Goal: Task Accomplishment & Management: Use online tool/utility

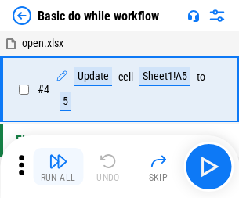
click at [58, 167] on img "button" at bounding box center [58, 161] width 19 height 19
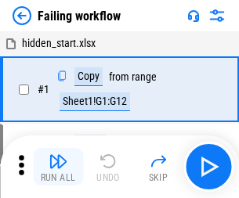
click at [58, 167] on img "button" at bounding box center [58, 161] width 19 height 19
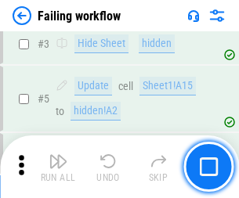
scroll to position [332, 0]
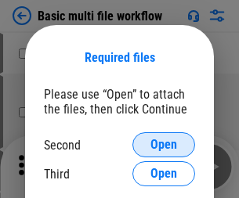
click at [164, 145] on span "Open" at bounding box center [164, 145] width 27 height 13
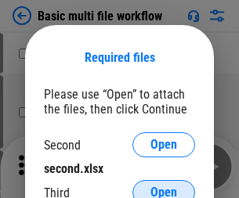
click at [164, 187] on span "Open" at bounding box center [164, 193] width 27 height 13
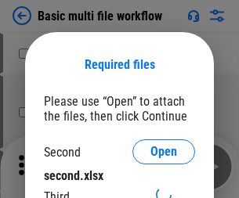
scroll to position [7, 0]
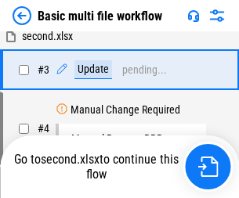
scroll to position [0, 0]
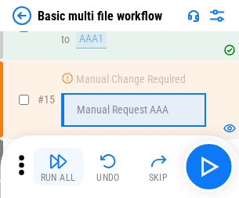
click at [58, 167] on img "button" at bounding box center [58, 161] width 19 height 19
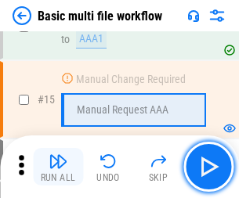
scroll to position [1044, 0]
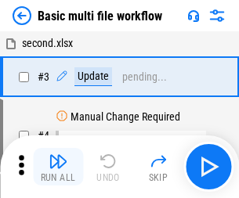
click at [58, 167] on img "button" at bounding box center [58, 161] width 19 height 19
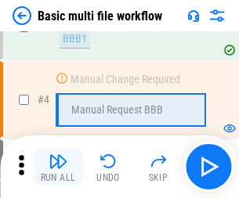
click at [58, 167] on img "button" at bounding box center [58, 161] width 19 height 19
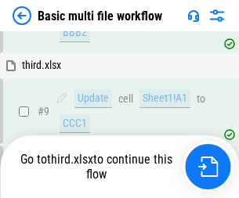
scroll to position [546, 0]
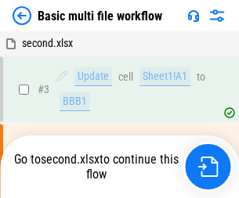
scroll to position [64, 0]
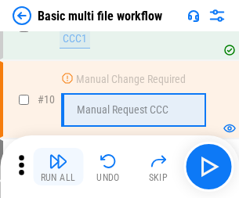
click at [58, 167] on img "button" at bounding box center [58, 161] width 19 height 19
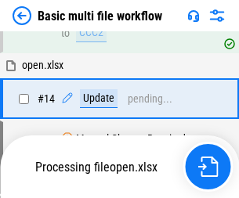
scroll to position [820, 0]
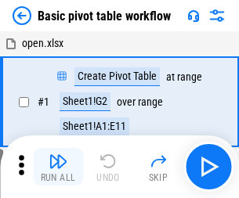
click at [58, 167] on img "button" at bounding box center [58, 161] width 19 height 19
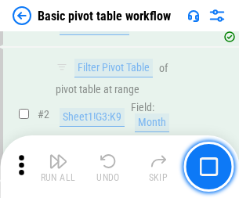
scroll to position [376, 0]
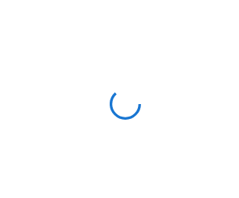
scroll to position [5, 0]
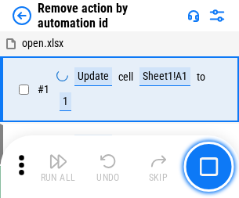
scroll to position [58, 0]
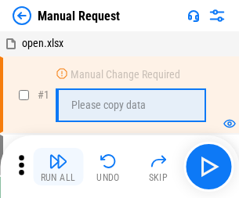
click at [58, 167] on img "button" at bounding box center [58, 161] width 19 height 19
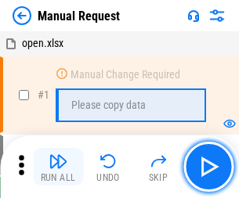
scroll to position [53, 0]
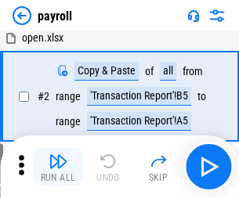
click at [58, 167] on img "button" at bounding box center [58, 161] width 19 height 19
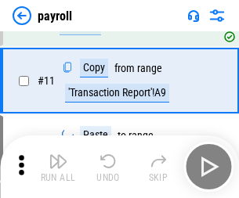
scroll to position [114, 0]
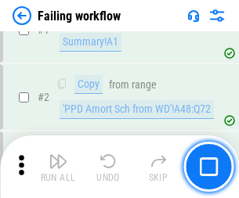
scroll to position [253, 0]
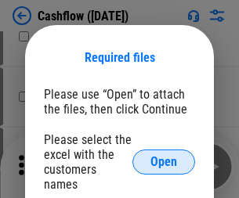
click at [164, 156] on span "Open" at bounding box center [164, 162] width 27 height 13
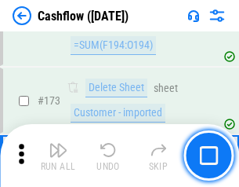
scroll to position [1660, 0]
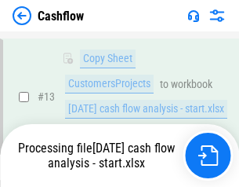
scroll to position [235, 0]
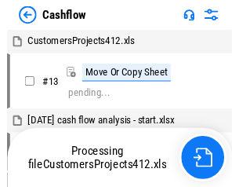
scroll to position [18, 0]
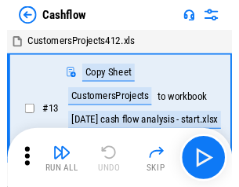
scroll to position [18, 0]
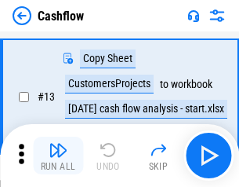
click at [58, 155] on img "button" at bounding box center [58, 149] width 19 height 19
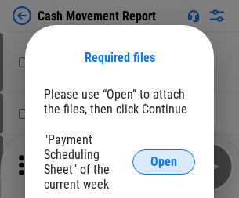
click at [164, 162] on span "Open" at bounding box center [164, 162] width 27 height 13
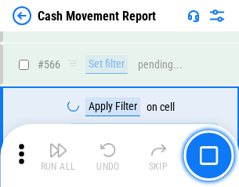
scroll to position [7188, 0]
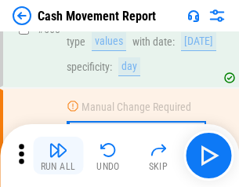
click at [58, 155] on img "button" at bounding box center [58, 149] width 19 height 19
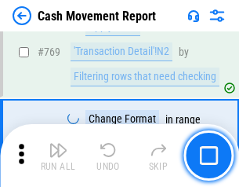
scroll to position [8715, 0]
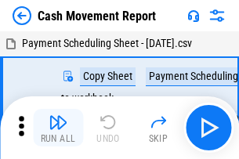
click at [58, 116] on img "button" at bounding box center [58, 122] width 19 height 19
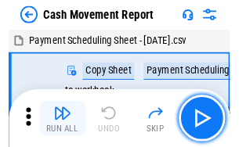
scroll to position [28, 0]
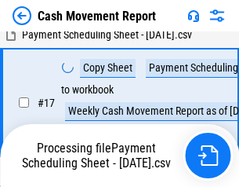
scroll to position [246, 0]
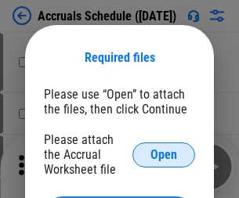
click at [164, 154] on span "Open" at bounding box center [164, 155] width 27 height 13
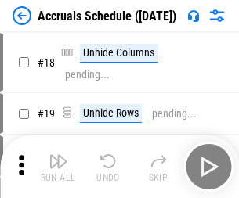
click at [58, 167] on img "button" at bounding box center [58, 161] width 19 height 19
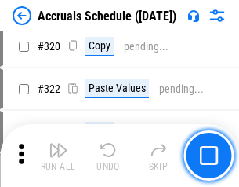
scroll to position [2917, 0]
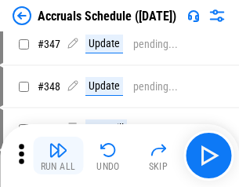
click at [58, 155] on img "button" at bounding box center [58, 149] width 19 height 19
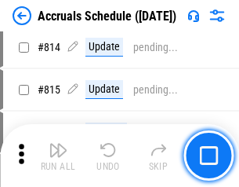
scroll to position [6920, 0]
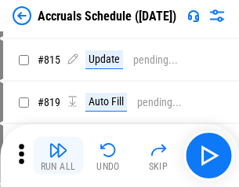
click at [58, 155] on img "button" at bounding box center [58, 149] width 19 height 19
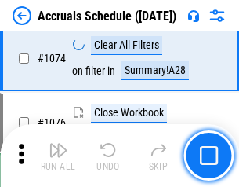
scroll to position [9393, 0]
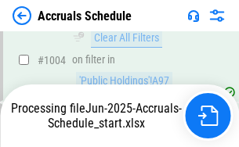
scroll to position [9002, 0]
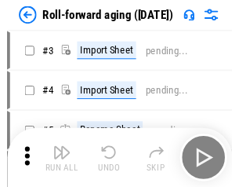
scroll to position [2, 0]
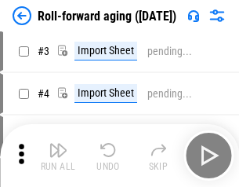
click at [58, 155] on img "button" at bounding box center [58, 149] width 19 height 19
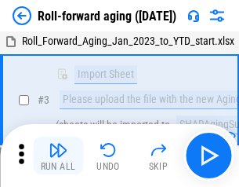
click at [58, 155] on img "button" at bounding box center [58, 149] width 19 height 19
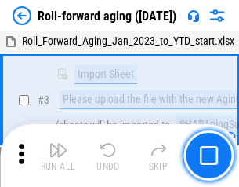
scroll to position [101, 0]
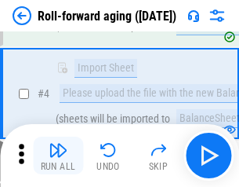
click at [58, 155] on img "button" at bounding box center [58, 149] width 19 height 19
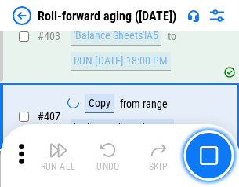
scroll to position [5438, 0]
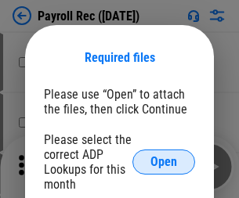
click at [164, 162] on span "Open" at bounding box center [164, 162] width 27 height 13
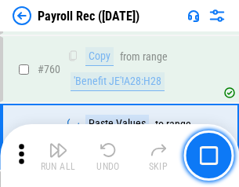
scroll to position [9485, 0]
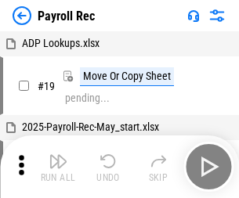
click at [58, 167] on img "button" at bounding box center [58, 161] width 19 height 19
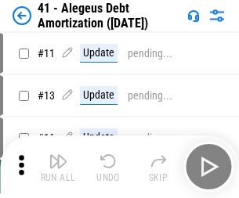
click at [58, 167] on img "button" at bounding box center [58, 161] width 19 height 19
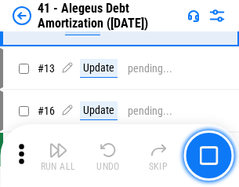
scroll to position [194, 0]
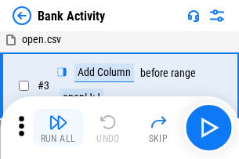
click at [58, 128] on img "button" at bounding box center [58, 122] width 19 height 19
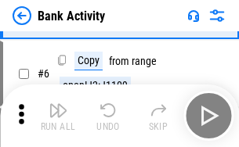
scroll to position [83, 0]
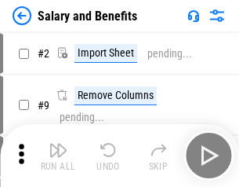
click at [58, 155] on img "button" at bounding box center [58, 149] width 19 height 19
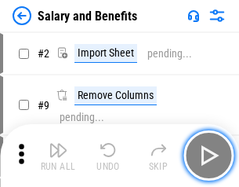
scroll to position [21, 0]
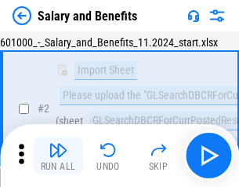
click at [58, 155] on img "button" at bounding box center [58, 149] width 19 height 19
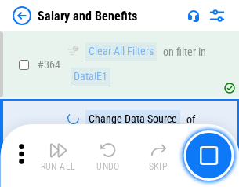
scroll to position [7385, 0]
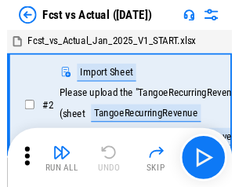
scroll to position [20, 0]
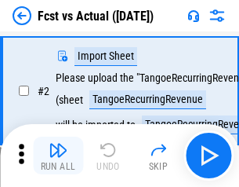
click at [58, 155] on img "button" at bounding box center [58, 149] width 19 height 19
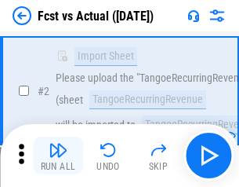
click at [58, 155] on img "button" at bounding box center [58, 149] width 19 height 19
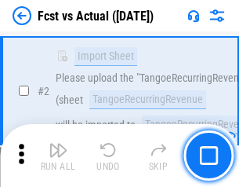
scroll to position [147, 0]
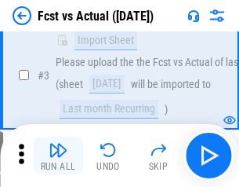
click at [58, 155] on img "button" at bounding box center [58, 149] width 19 height 19
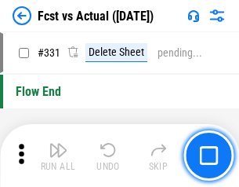
scroll to position [7507, 0]
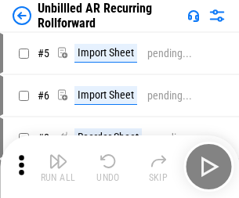
click at [58, 155] on img "button" at bounding box center [58, 161] width 19 height 19
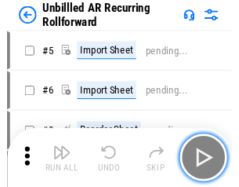
scroll to position [34, 0]
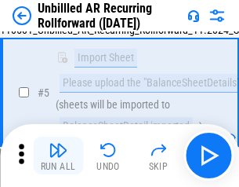
click at [58, 155] on img "button" at bounding box center [58, 149] width 19 height 19
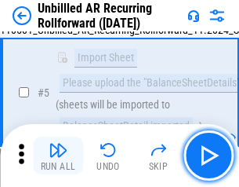
scroll to position [147, 0]
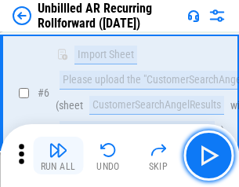
click at [58, 155] on img "button" at bounding box center [58, 149] width 19 height 19
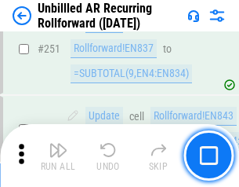
scroll to position [5327, 0]
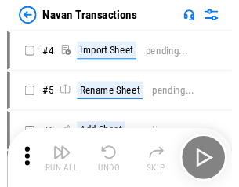
scroll to position [25, 0]
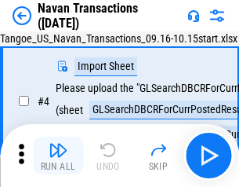
click at [58, 155] on img "button" at bounding box center [58, 149] width 19 height 19
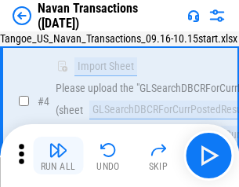
click at [58, 155] on img "button" at bounding box center [58, 149] width 19 height 19
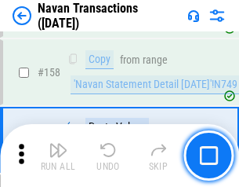
scroll to position [5085, 0]
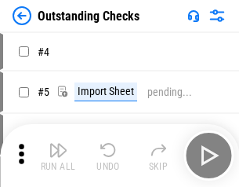
click at [58, 155] on img "button" at bounding box center [58, 149] width 19 height 19
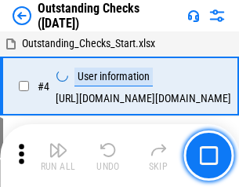
scroll to position [66, 0]
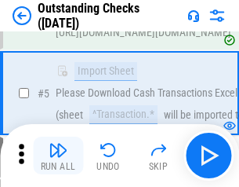
click at [58, 155] on img "button" at bounding box center [58, 149] width 19 height 19
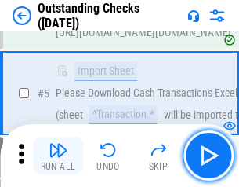
scroll to position [164, 0]
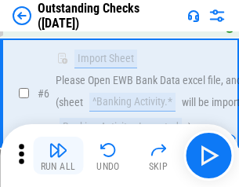
click at [58, 155] on img "button" at bounding box center [58, 149] width 19 height 19
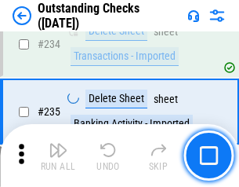
scroll to position [4762, 0]
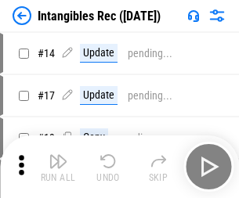
click at [58, 167] on img "button" at bounding box center [58, 161] width 19 height 19
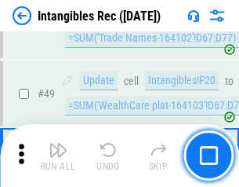
scroll to position [611, 0]
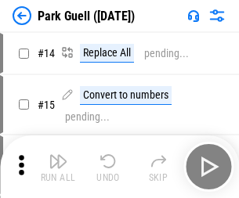
click at [58, 155] on img "button" at bounding box center [58, 161] width 19 height 19
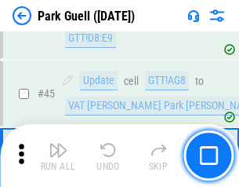
scroll to position [1961, 0]
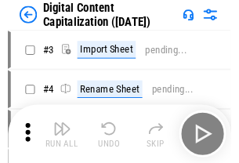
scroll to position [45, 0]
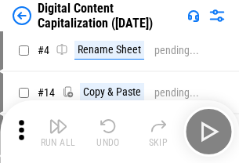
click at [58, 132] on img "button" at bounding box center [58, 126] width 19 height 19
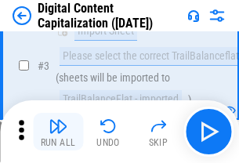
click at [58, 132] on img "button" at bounding box center [58, 126] width 19 height 19
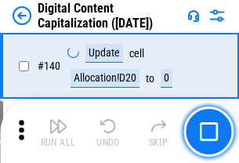
scroll to position [1663, 0]
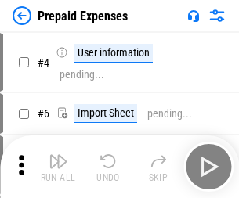
click at [58, 155] on img "button" at bounding box center [58, 161] width 19 height 19
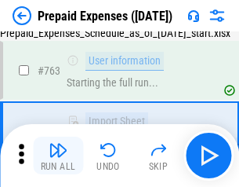
click at [58, 155] on img "button" at bounding box center [58, 149] width 19 height 19
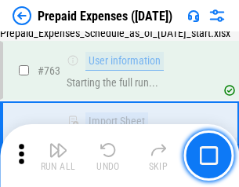
scroll to position [4439, 0]
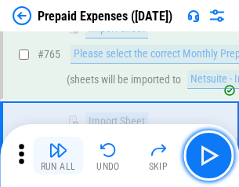
click at [58, 155] on img "button" at bounding box center [58, 149] width 19 height 19
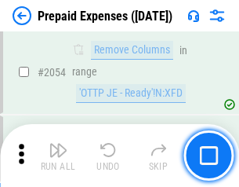
scroll to position [16393, 0]
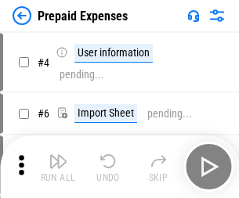
click at [58, 167] on img "button" at bounding box center [58, 161] width 19 height 19
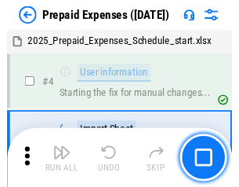
scroll to position [69, 0]
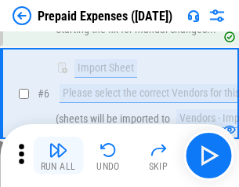
click at [58, 155] on img "button" at bounding box center [58, 149] width 19 height 19
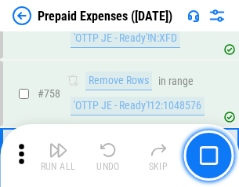
scroll to position [5588, 0]
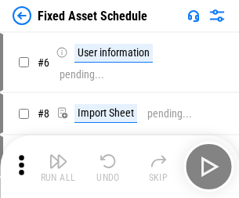
click at [58, 167] on img "button" at bounding box center [58, 161] width 19 height 19
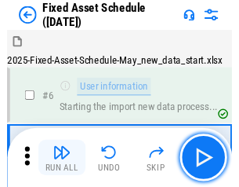
scroll to position [85, 0]
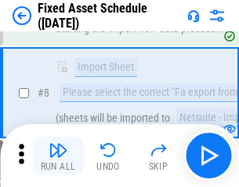
click at [58, 155] on img "button" at bounding box center [58, 149] width 19 height 19
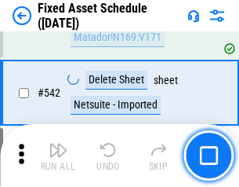
scroll to position [5591, 0]
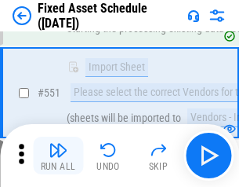
click at [58, 155] on img "button" at bounding box center [58, 149] width 19 height 19
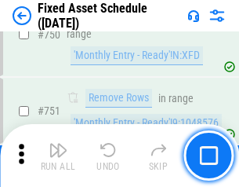
scroll to position [7646, 0]
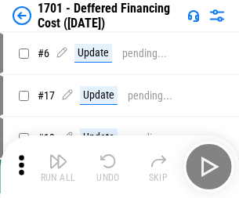
click at [58, 167] on img "button" at bounding box center [58, 161] width 19 height 19
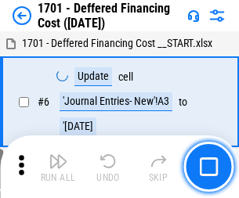
scroll to position [188, 0]
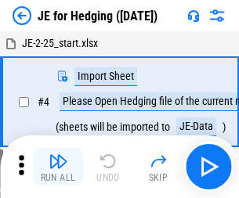
click at [58, 155] on img "button" at bounding box center [58, 161] width 19 height 19
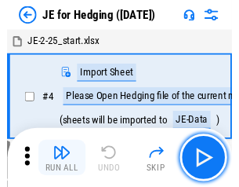
scroll to position [2, 0]
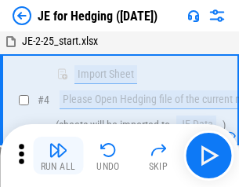
click at [58, 155] on img "button" at bounding box center [58, 149] width 19 height 19
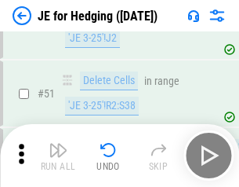
scroll to position [1016, 0]
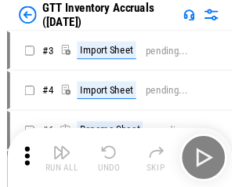
scroll to position [2, 0]
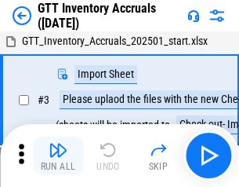
click at [58, 155] on img "button" at bounding box center [58, 149] width 19 height 19
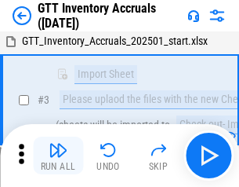
click at [58, 155] on img "button" at bounding box center [58, 149] width 19 height 19
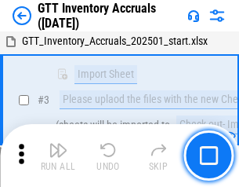
scroll to position [101, 0]
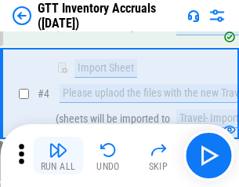
click at [58, 155] on img "button" at bounding box center [58, 149] width 19 height 19
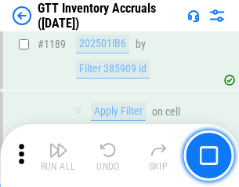
scroll to position [12807, 0]
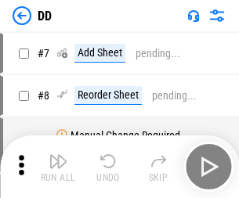
click at [58, 167] on img "button" at bounding box center [58, 161] width 19 height 19
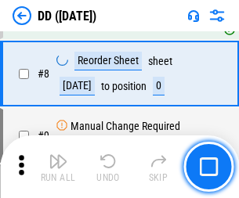
scroll to position [151, 0]
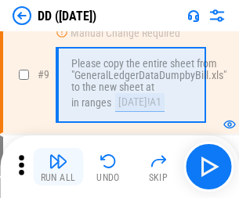
click at [58, 167] on img "button" at bounding box center [58, 161] width 19 height 19
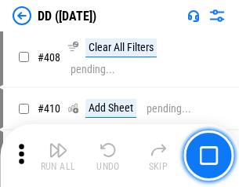
scroll to position [7017, 0]
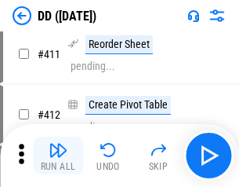
click at [58, 155] on img "button" at bounding box center [58, 149] width 19 height 19
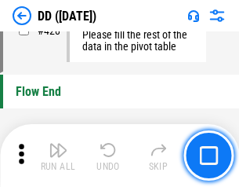
scroll to position [7506, 0]
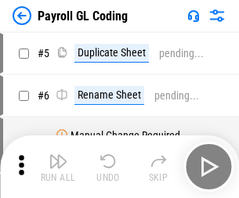
click at [58, 167] on img "button" at bounding box center [58, 161] width 19 height 19
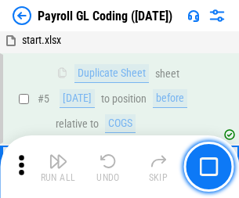
scroll to position [188, 0]
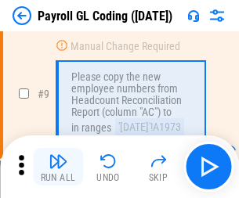
click at [58, 167] on img "button" at bounding box center [58, 161] width 19 height 19
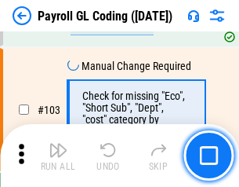
scroll to position [3679, 0]
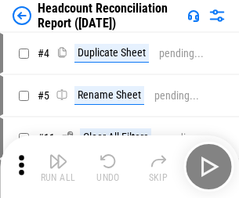
click at [58, 167] on img "button" at bounding box center [58, 161] width 19 height 19
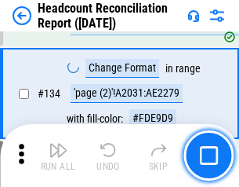
scroll to position [1885, 0]
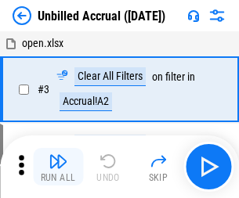
click at [58, 167] on img "button" at bounding box center [58, 161] width 19 height 19
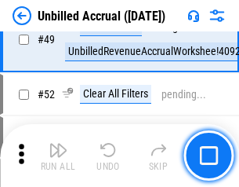
scroll to position [1423, 0]
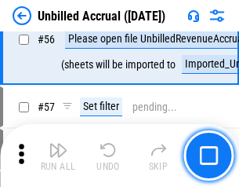
click at [58, 155] on img "button" at bounding box center [58, 149] width 19 height 19
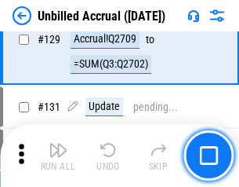
scroll to position [4671, 0]
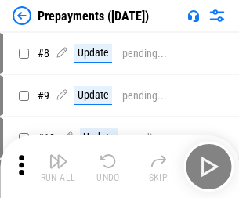
click at [58, 167] on img "button" at bounding box center [58, 161] width 19 height 19
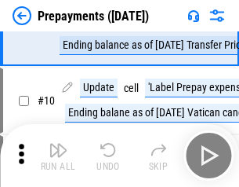
scroll to position [98, 0]
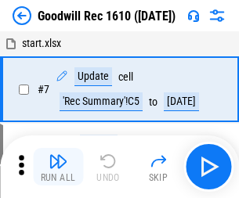
click at [58, 167] on img "button" at bounding box center [58, 161] width 19 height 19
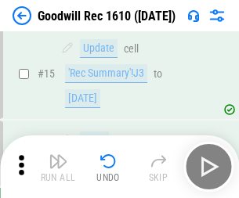
scroll to position [268, 0]
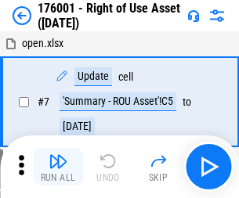
click at [58, 167] on img "button" at bounding box center [58, 161] width 19 height 19
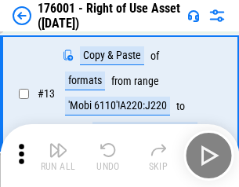
scroll to position [101, 0]
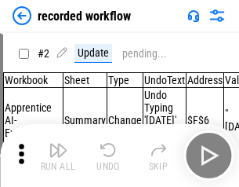
click at [58, 155] on img "button" at bounding box center [58, 149] width 19 height 19
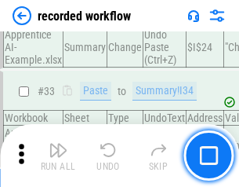
scroll to position [4902, 0]
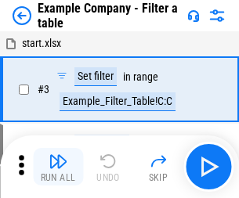
click at [58, 167] on img "button" at bounding box center [58, 161] width 19 height 19
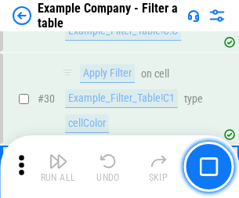
scroll to position [1435, 0]
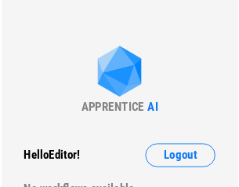
scroll to position [24, 0]
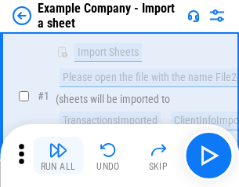
click at [58, 155] on img "button" at bounding box center [58, 149] width 19 height 19
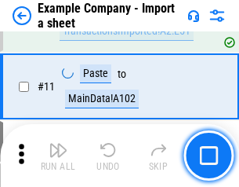
scroll to position [347, 0]
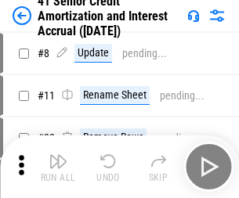
click at [58, 155] on img "button" at bounding box center [58, 161] width 19 height 19
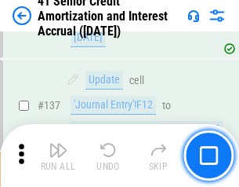
scroll to position [1440, 0]
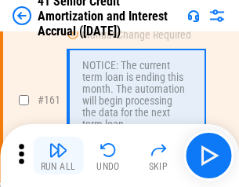
click at [58, 155] on img "button" at bounding box center [58, 149] width 19 height 19
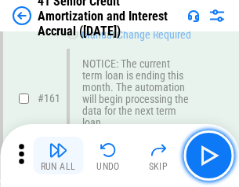
scroll to position [1677, 0]
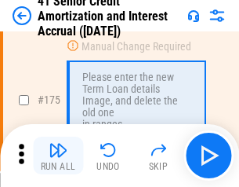
click at [58, 155] on img "button" at bounding box center [58, 149] width 19 height 19
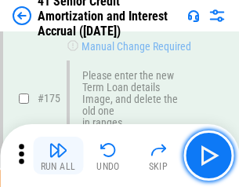
scroll to position [1837, 0]
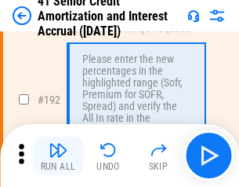
click at [58, 155] on img "button" at bounding box center [58, 149] width 19 height 19
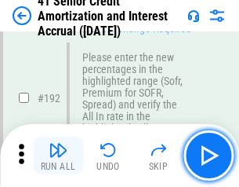
scroll to position [2001, 0]
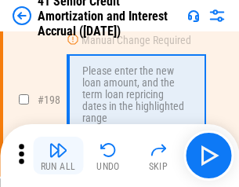
click at [58, 155] on img "button" at bounding box center [58, 149] width 19 height 19
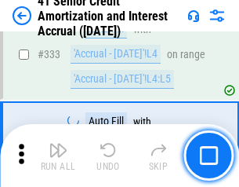
scroll to position [4006, 0]
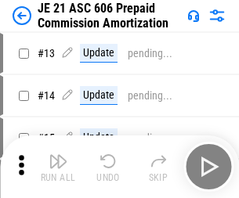
click at [58, 155] on img "button" at bounding box center [58, 161] width 19 height 19
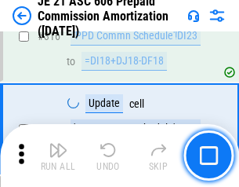
scroll to position [2928, 0]
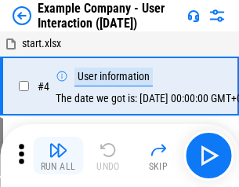
click at [58, 155] on img "button" at bounding box center [58, 149] width 19 height 19
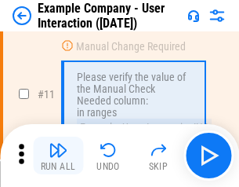
click at [58, 155] on img "button" at bounding box center [58, 149] width 19 height 19
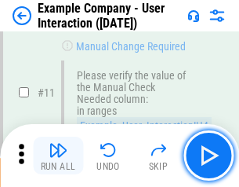
scroll to position [340, 0]
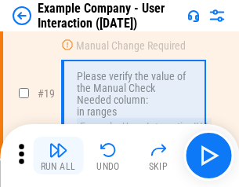
click at [58, 155] on img "button" at bounding box center [58, 149] width 19 height 19
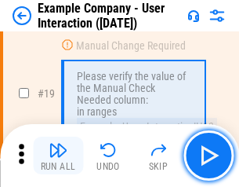
click at [58, 155] on img "button" at bounding box center [58, 149] width 19 height 19
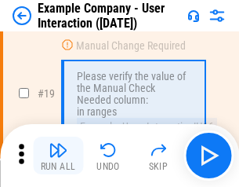
click at [58, 155] on img "button" at bounding box center [58, 149] width 19 height 19
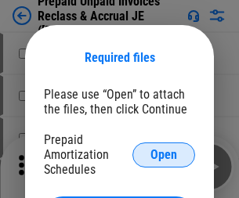
click at [164, 154] on span "Open" at bounding box center [164, 155] width 27 height 13
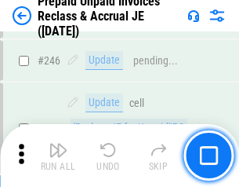
scroll to position [2117, 0]
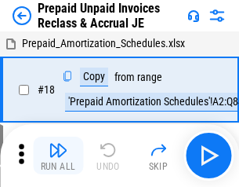
click at [58, 155] on img "button" at bounding box center [58, 149] width 19 height 19
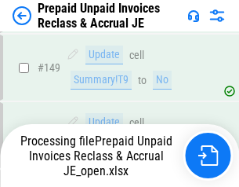
scroll to position [1364, 0]
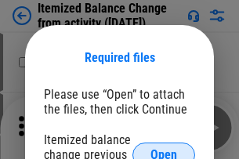
click at [164, 149] on span "Open" at bounding box center [164, 155] width 27 height 13
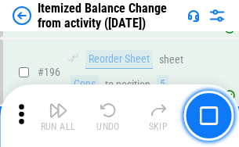
scroll to position [3018, 0]
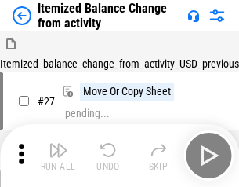
scroll to position [24, 0]
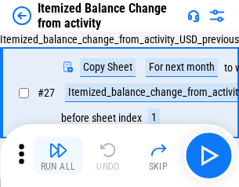
click at [58, 155] on img "button" at bounding box center [58, 149] width 19 height 19
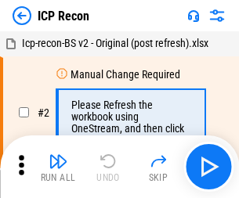
scroll to position [7, 0]
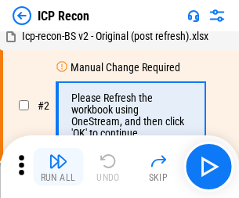
click at [58, 167] on img "button" at bounding box center [58, 161] width 19 height 19
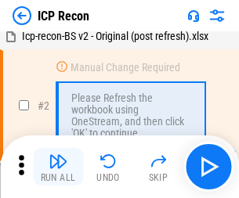
click at [58, 167] on img "button" at bounding box center [58, 161] width 19 height 19
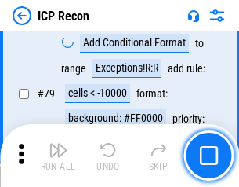
scroll to position [1537, 0]
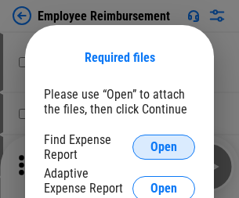
click at [164, 147] on span "Open" at bounding box center [164, 147] width 27 height 13
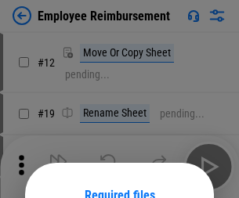
scroll to position [138, 0]
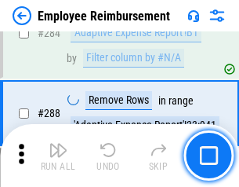
scroll to position [4263, 0]
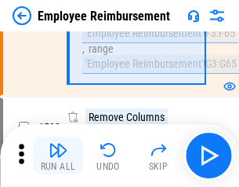
click at [58, 155] on img "button" at bounding box center [58, 149] width 19 height 19
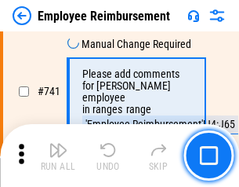
scroll to position [11003, 0]
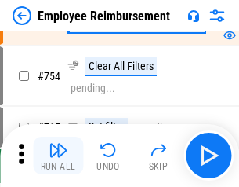
click at [58, 155] on img "button" at bounding box center [58, 149] width 19 height 19
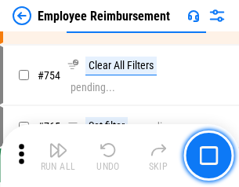
click at [58, 155] on img "button" at bounding box center [58, 149] width 19 height 19
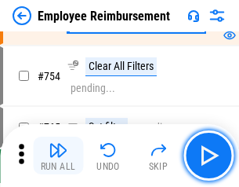
click at [58, 155] on img "button" at bounding box center [58, 149] width 19 height 19
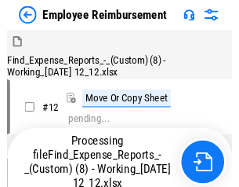
scroll to position [53, 0]
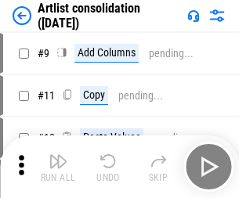
click at [58, 167] on img "button" at bounding box center [58, 161] width 19 height 19
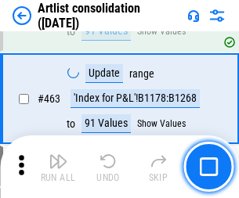
scroll to position [6867, 0]
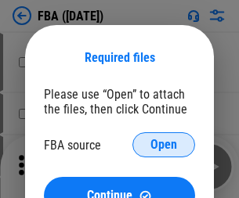
click at [164, 145] on span "Open" at bounding box center [164, 145] width 27 height 13
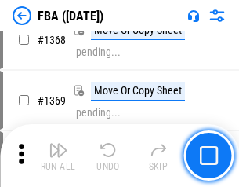
scroll to position [16843, 0]
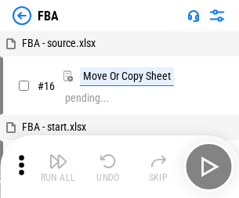
scroll to position [16, 0]
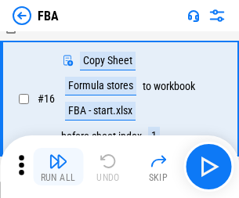
click at [58, 167] on img "button" at bounding box center [58, 161] width 19 height 19
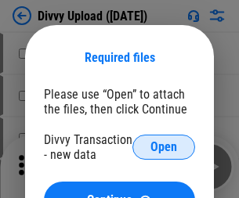
click at [164, 147] on span "Open" at bounding box center [164, 147] width 27 height 13
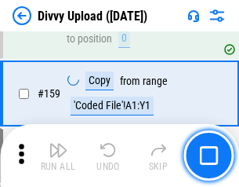
scroll to position [1624, 0]
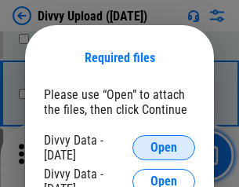
click at [164, 147] on span "Open" at bounding box center [164, 147] width 27 height 13
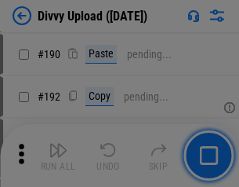
scroll to position [1979, 0]
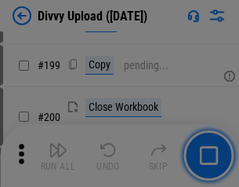
scroll to position [2280, 0]
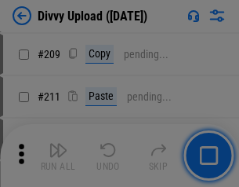
scroll to position [2664, 0]
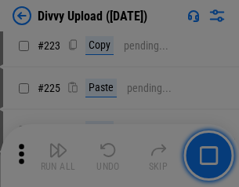
scroll to position [3130, 0]
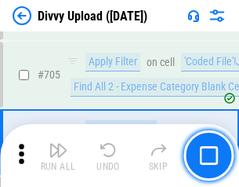
scroll to position [10728, 0]
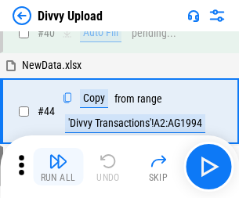
click at [58, 167] on img "button" at bounding box center [58, 161] width 19 height 19
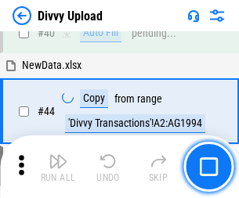
scroll to position [173, 0]
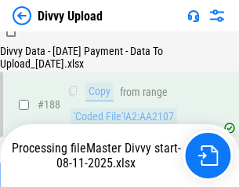
scroll to position [1846, 0]
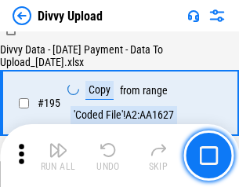
scroll to position [2192, 0]
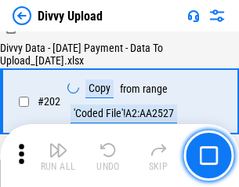
scroll to position [2538, 0]
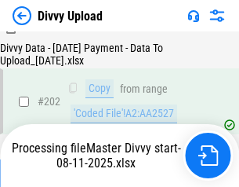
scroll to position [2538, 0]
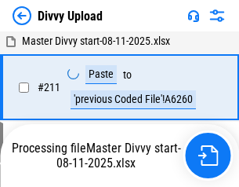
scroll to position [3138, 0]
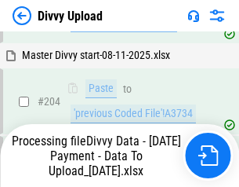
scroll to position [2792, 0]
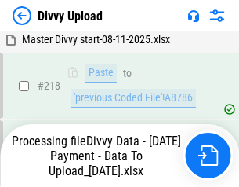
scroll to position [3484, 0]
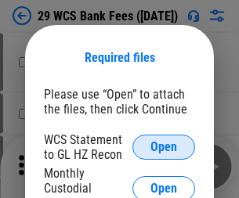
click at [164, 147] on span "Open" at bounding box center [164, 147] width 27 height 13
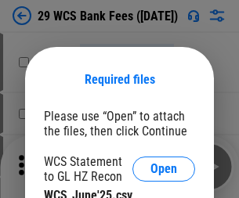
scroll to position [22, 0]
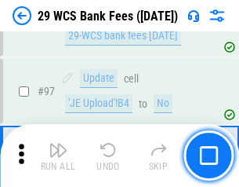
scroll to position [1528, 0]
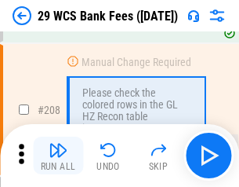
click at [58, 155] on img "button" at bounding box center [58, 149] width 19 height 19
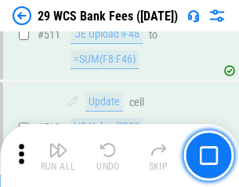
scroll to position [7890, 0]
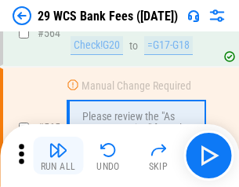
click at [58, 155] on img "button" at bounding box center [58, 149] width 19 height 19
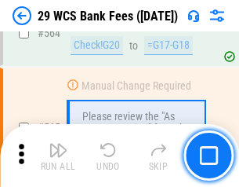
scroll to position [8482, 0]
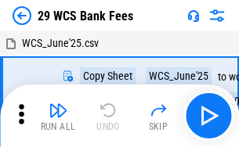
scroll to position [28, 0]
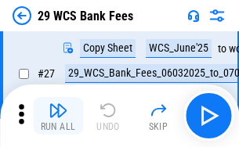
click at [58, 116] on img "button" at bounding box center [58, 110] width 19 height 19
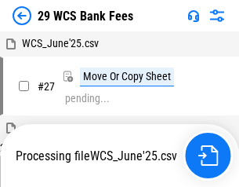
scroll to position [9, 0]
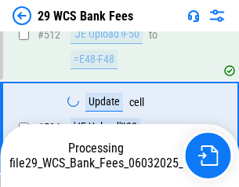
scroll to position [8373, 0]
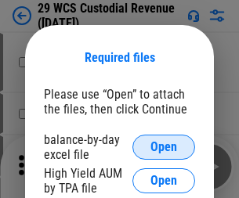
click at [164, 147] on span "Open" at bounding box center [164, 147] width 27 height 13
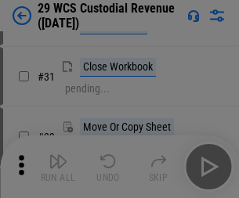
scroll to position [336, 0]
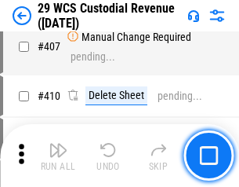
scroll to position [7264, 0]
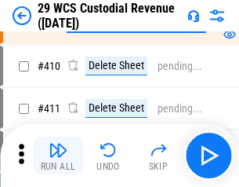
click at [58, 155] on img "button" at bounding box center [58, 149] width 19 height 19
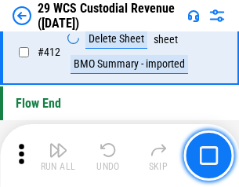
scroll to position [7490, 0]
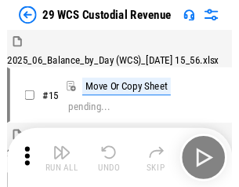
scroll to position [38, 0]
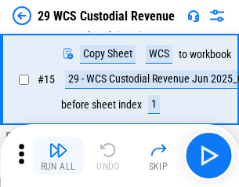
click at [58, 155] on img "button" at bounding box center [58, 149] width 19 height 19
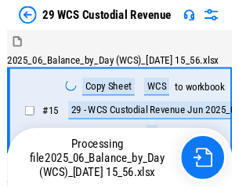
scroll to position [38, 0]
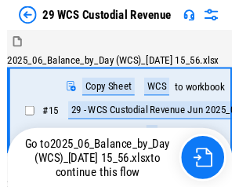
scroll to position [29, 0]
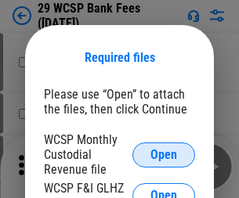
click at [164, 154] on span "Open" at bounding box center [164, 155] width 27 height 13
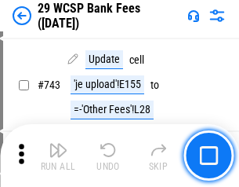
scroll to position [7903, 0]
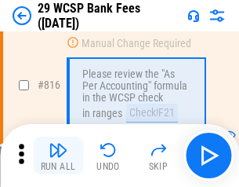
click at [58, 155] on img "button" at bounding box center [58, 149] width 19 height 19
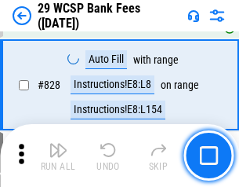
scroll to position [9951, 0]
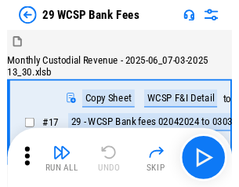
scroll to position [38, 0]
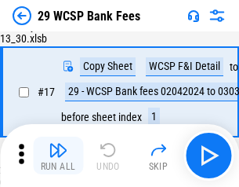
click at [58, 155] on img "button" at bounding box center [58, 149] width 19 height 19
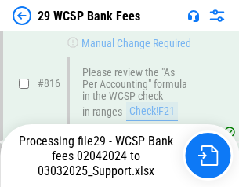
scroll to position [9563, 0]
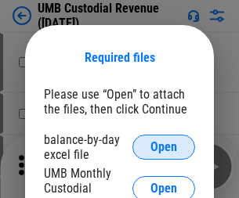
click at [164, 147] on span "Open" at bounding box center [164, 147] width 27 height 13
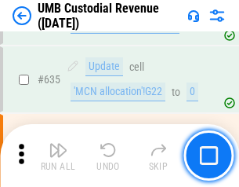
scroll to position [8207, 0]
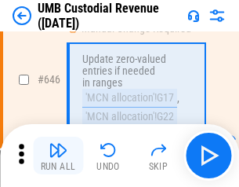
click at [58, 155] on img "button" at bounding box center [58, 149] width 19 height 19
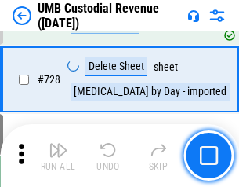
scroll to position [9674, 0]
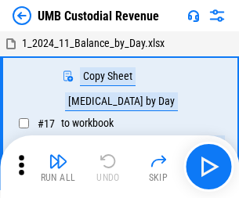
scroll to position [12, 0]
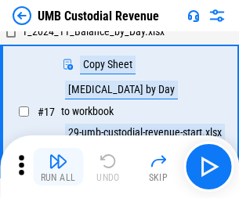
click at [58, 167] on img "button" at bounding box center [58, 161] width 19 height 19
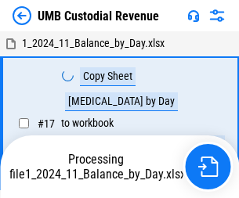
scroll to position [12, 0]
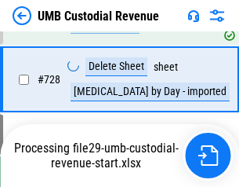
scroll to position [9638, 0]
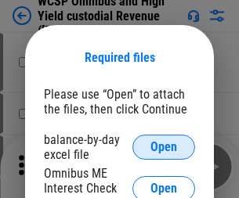
click at [164, 147] on span "Open" at bounding box center [164, 147] width 27 height 13
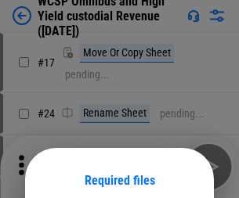
scroll to position [123, 0]
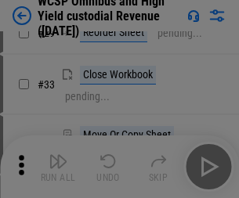
scroll to position [358, 0]
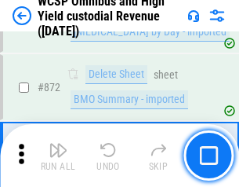
scroll to position [13273, 0]
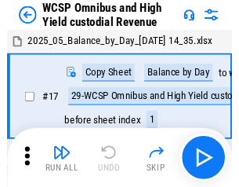
scroll to position [9, 0]
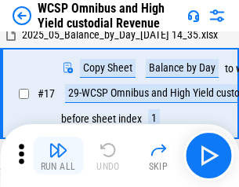
click at [58, 155] on img "button" at bounding box center [58, 149] width 19 height 19
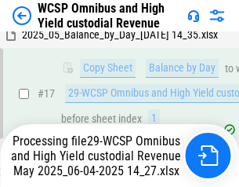
scroll to position [246, 0]
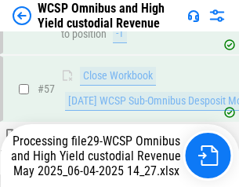
scroll to position [1609, 0]
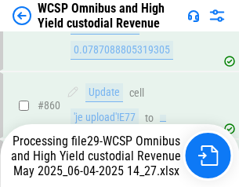
scroll to position [13170, 0]
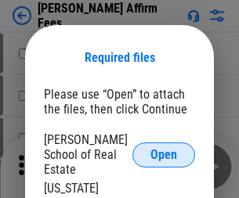
click at [164, 149] on span "Open" at bounding box center [164, 155] width 27 height 13
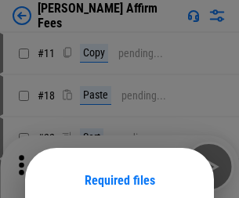
scroll to position [123, 0]
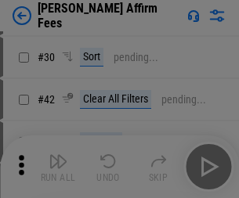
scroll to position [319, 0]
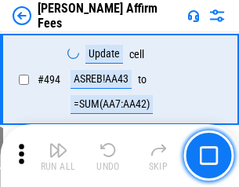
scroll to position [4264, 0]
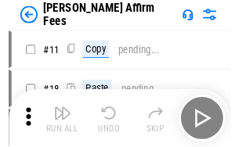
scroll to position [16, 0]
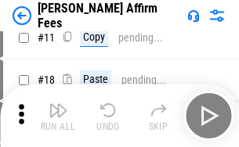
click at [58, 116] on img "button" at bounding box center [58, 110] width 19 height 19
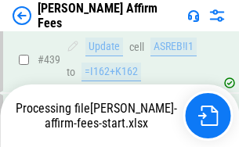
scroll to position [4113, 0]
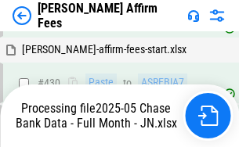
scroll to position [4113, 0]
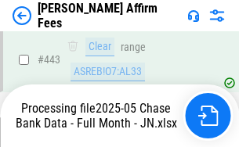
scroll to position [4113, 0]
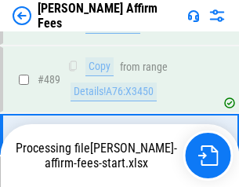
scroll to position [4093, 0]
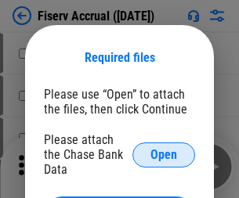
click at [164, 149] on span "Open" at bounding box center [164, 155] width 27 height 13
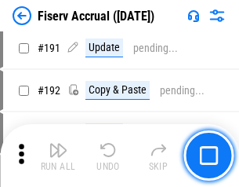
scroll to position [3476, 0]
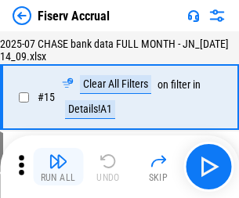
click at [58, 167] on img "button" at bounding box center [58, 161] width 19 height 19
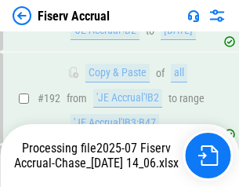
scroll to position [4326, 0]
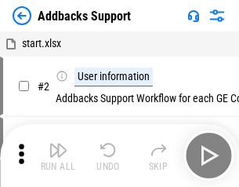
click at [58, 155] on img "button" at bounding box center [58, 149] width 19 height 19
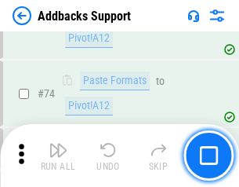
scroll to position [1142, 0]
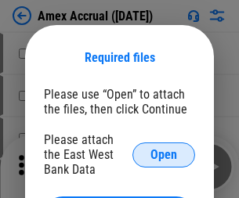
click at [164, 154] on span "Open" at bounding box center [164, 155] width 27 height 13
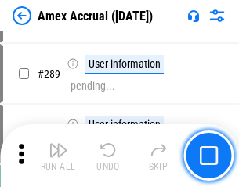
scroll to position [4294, 0]
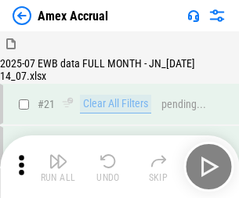
click at [58, 167] on img "button" at bounding box center [58, 161] width 19 height 19
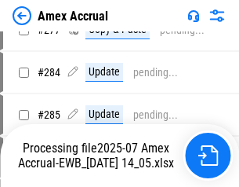
scroll to position [4866, 0]
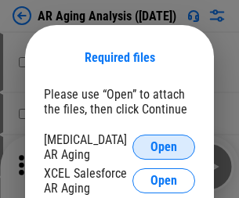
click at [164, 145] on span "Open" at bounding box center [164, 147] width 27 height 13
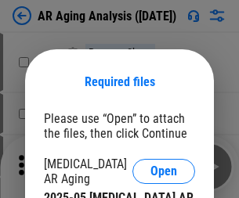
scroll to position [24, 0]
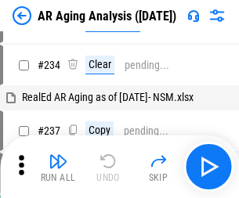
scroll to position [16, 0]
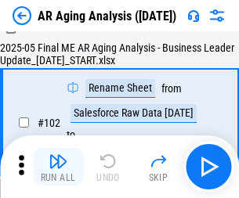
click at [58, 167] on img "button" at bounding box center [58, 161] width 19 height 19
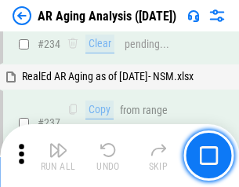
scroll to position [2431, 0]
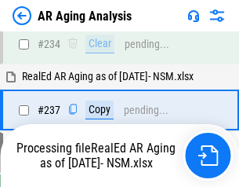
scroll to position [2478, 0]
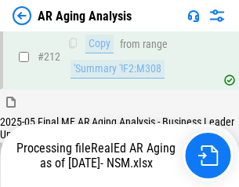
scroll to position [2345, 0]
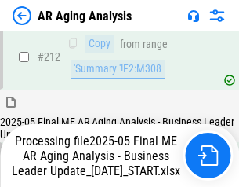
scroll to position [2413, 0]
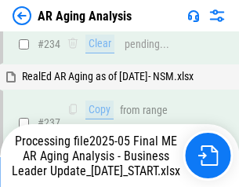
scroll to position [2413, 0]
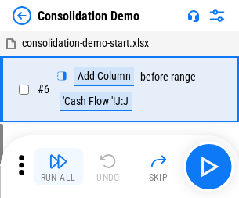
click at [58, 167] on img "button" at bounding box center [58, 161] width 19 height 19
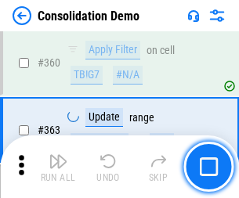
scroll to position [5256, 0]
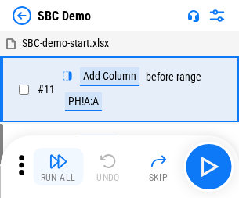
click at [58, 167] on img "button" at bounding box center [58, 161] width 19 height 19
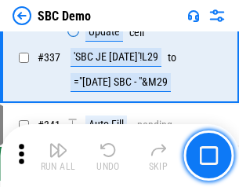
scroll to position [4126, 0]
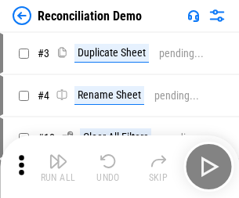
click at [58, 167] on img "button" at bounding box center [58, 161] width 19 height 19
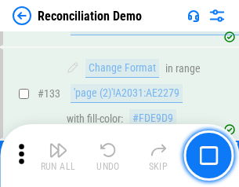
scroll to position [1862, 0]
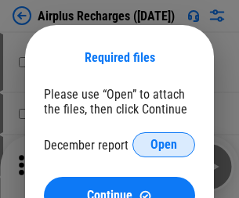
click at [164, 145] on span "Open" at bounding box center [164, 145] width 27 height 13
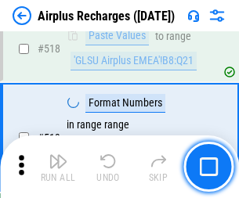
scroll to position [6749, 0]
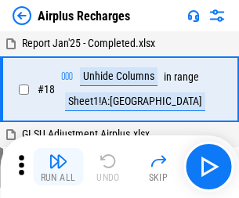
click at [58, 167] on img "button" at bounding box center [58, 161] width 19 height 19
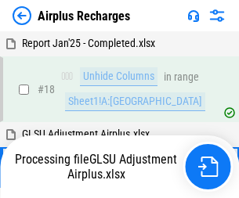
scroll to position [69, 0]
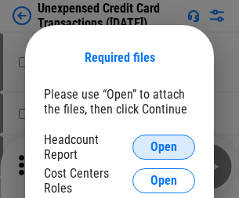
click at [164, 147] on span "Open" at bounding box center [164, 147] width 27 height 13
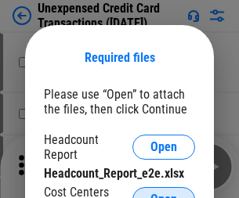
click at [164, 194] on span "Open" at bounding box center [164, 200] width 27 height 13
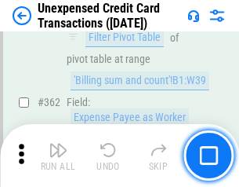
scroll to position [4033, 0]
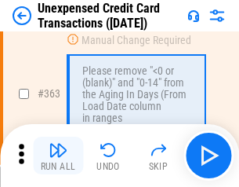
click at [58, 155] on img "button" at bounding box center [58, 149] width 19 height 19
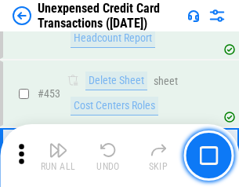
scroll to position [5349, 0]
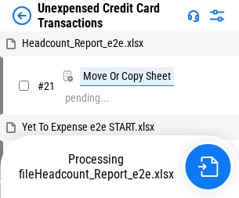
scroll to position [24, 0]
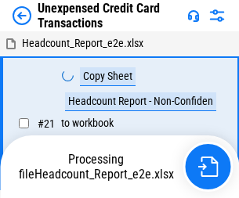
scroll to position [24, 0]
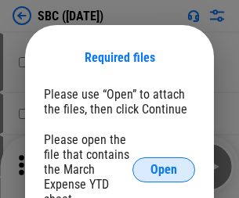
click at [164, 169] on span "Open" at bounding box center [164, 170] width 27 height 13
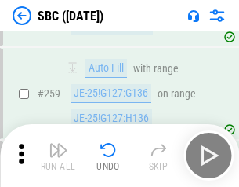
scroll to position [3065, 0]
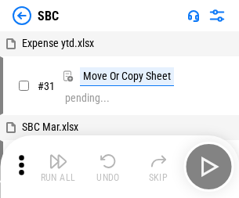
scroll to position [16, 0]
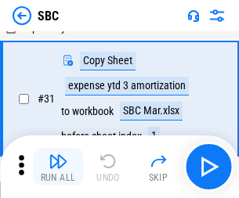
click at [58, 167] on img "button" at bounding box center [58, 161] width 19 height 19
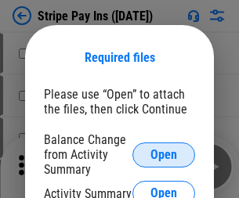
click at [164, 154] on span "Open" at bounding box center [164, 155] width 27 height 13
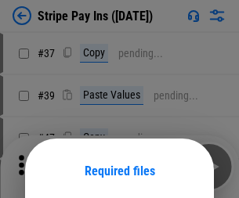
scroll to position [114, 0]
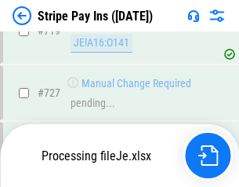
scroll to position [8130, 0]
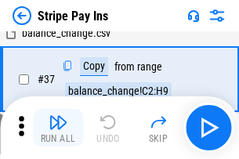
click at [58, 128] on img "button" at bounding box center [58, 122] width 19 height 19
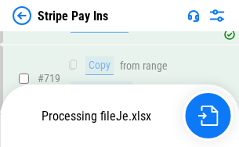
scroll to position [8096, 0]
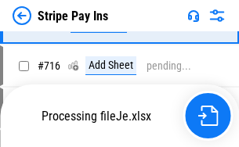
scroll to position [8096, 0]
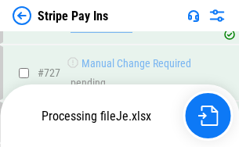
scroll to position [8096, 0]
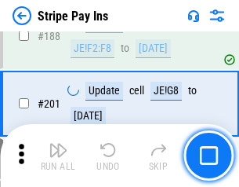
scroll to position [2233, 0]
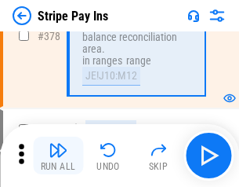
click at [58, 155] on img "button" at bounding box center [58, 149] width 19 height 19
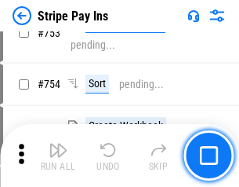
scroll to position [8076, 0]
